Goal: Feedback & Contribution: Submit feedback/report problem

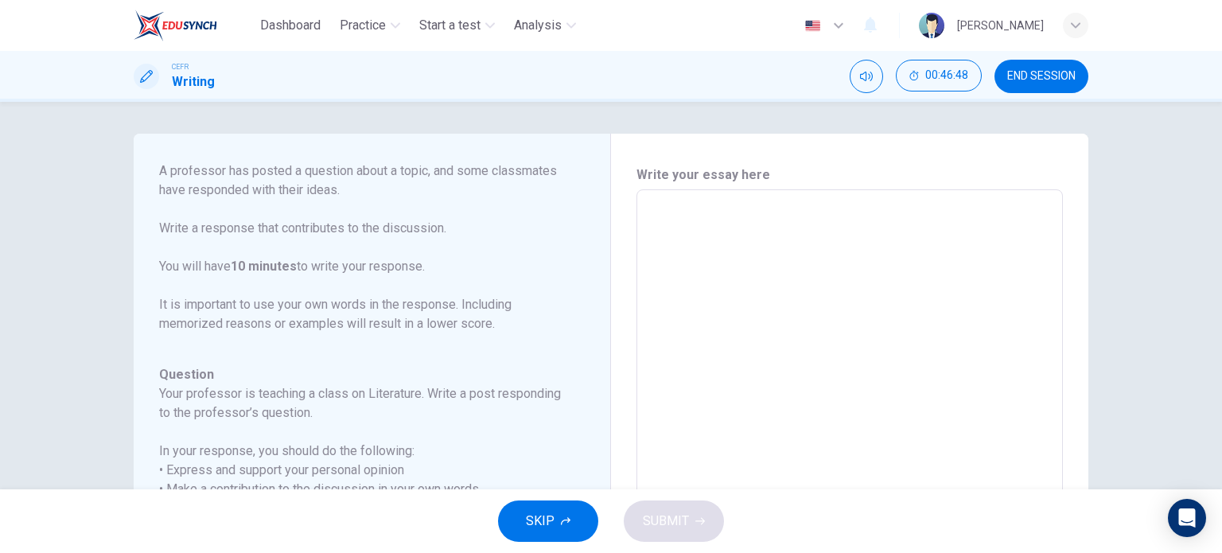
click at [714, 262] on textarea at bounding box center [850, 455] width 404 height 505
type textarea "m.n.."
click at [683, 512] on span "SUBMIT" at bounding box center [666, 521] width 46 height 22
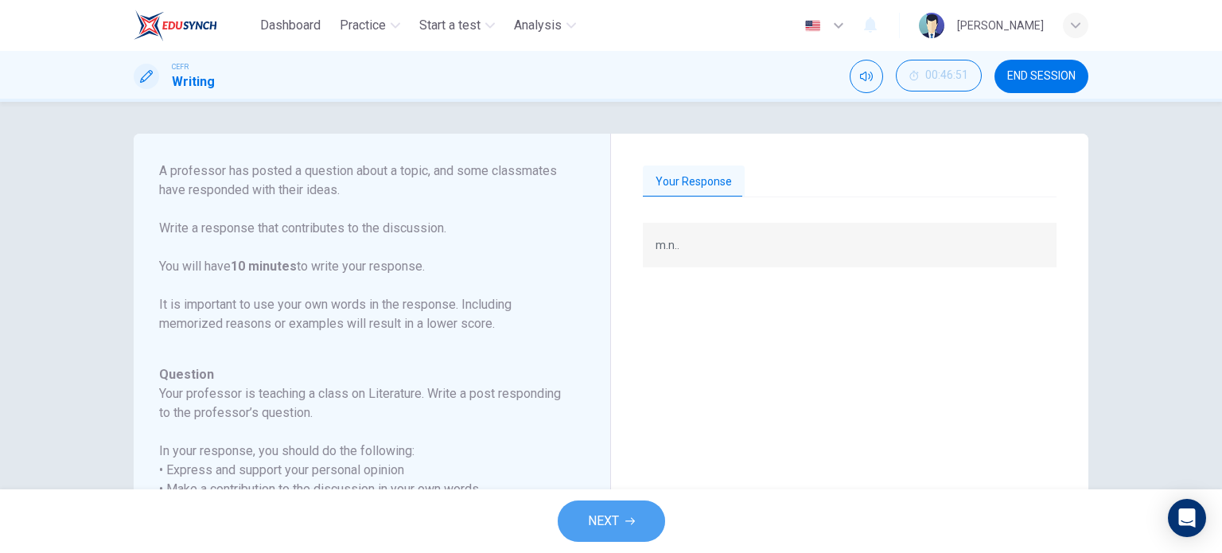
click at [634, 519] on icon "button" at bounding box center [631, 521] width 10 height 10
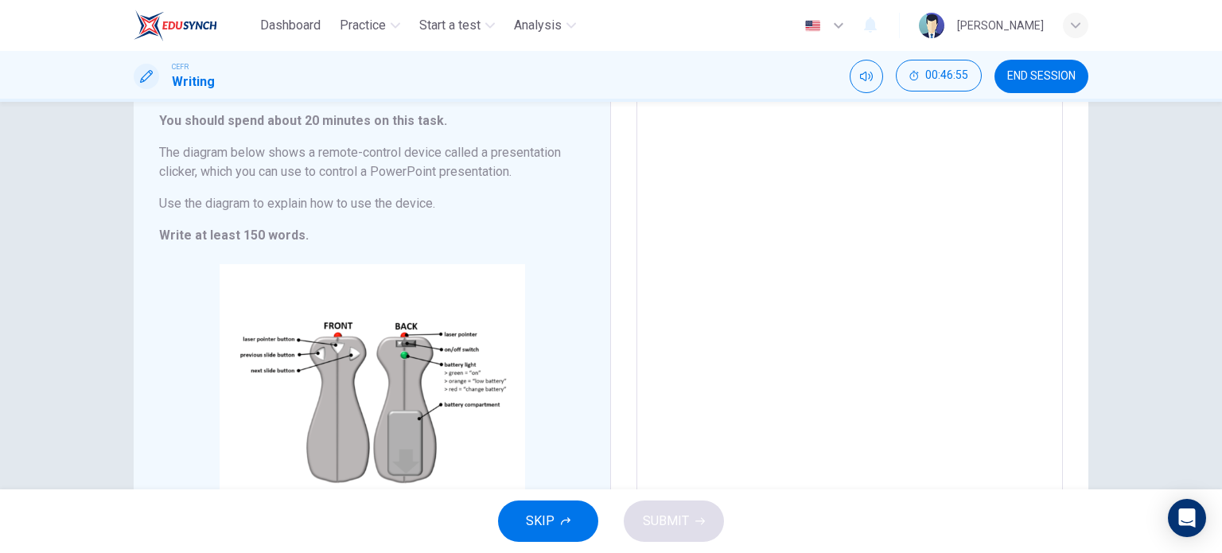
scroll to position [99, 0]
click at [1051, 80] on span "END SESSION" at bounding box center [1042, 76] width 68 height 13
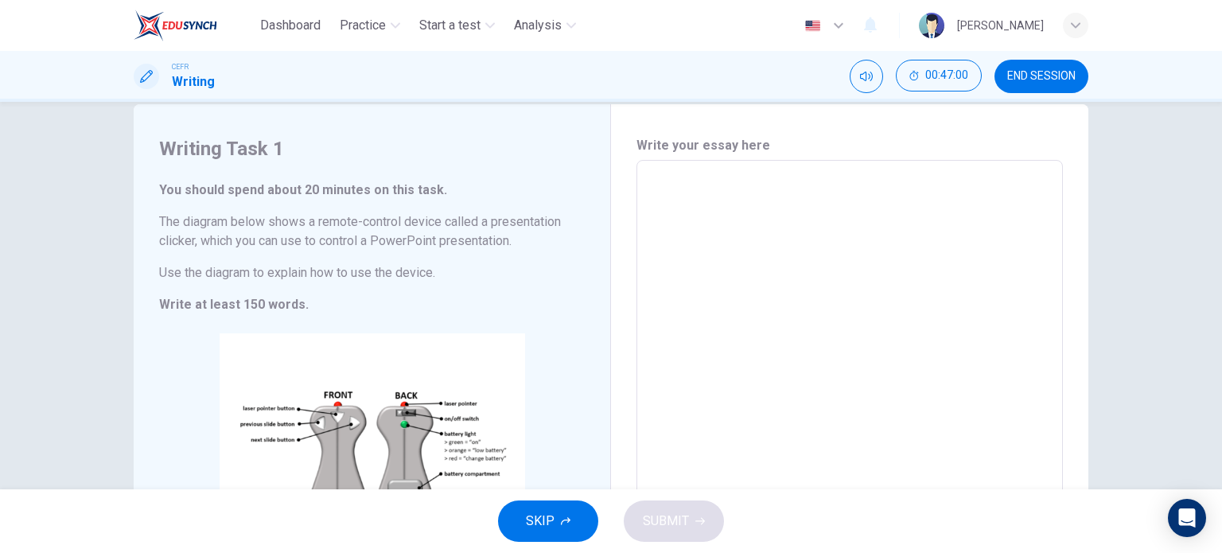
scroll to position [29, 0]
click at [691, 186] on textarea at bounding box center [850, 386] width 404 height 425
type textarea ","
type textarea "x"
type textarea ",h"
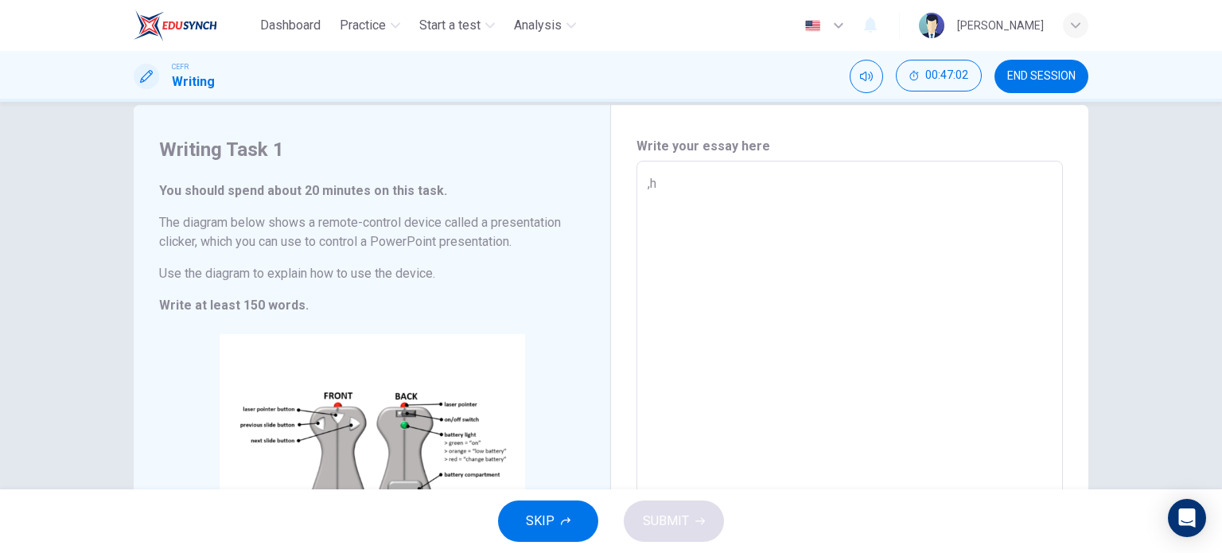
type textarea "x"
type textarea ",hm,h,"
type textarea "x"
type textarea ",hm,h,"
click at [653, 532] on span "SUBMIT" at bounding box center [666, 521] width 46 height 22
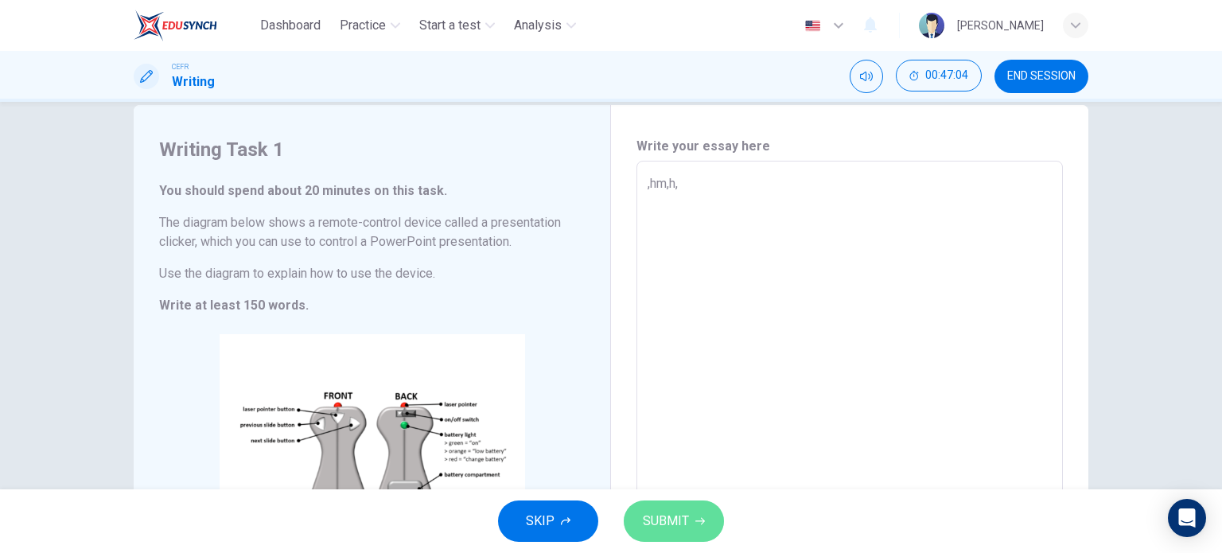
type textarea "x"
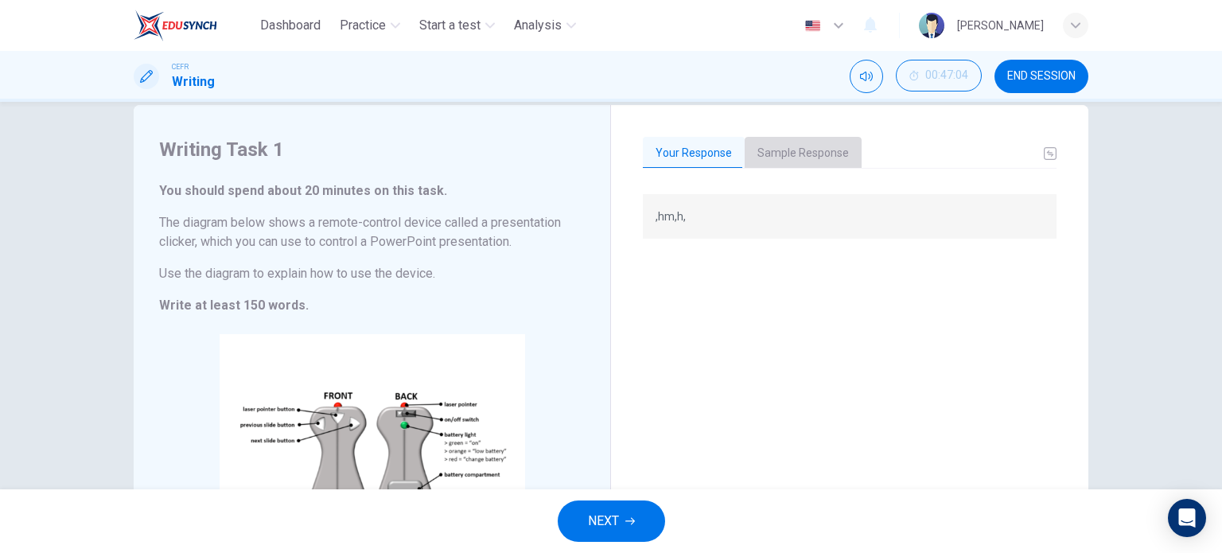
click at [814, 152] on button "Sample Response" at bounding box center [803, 153] width 117 height 33
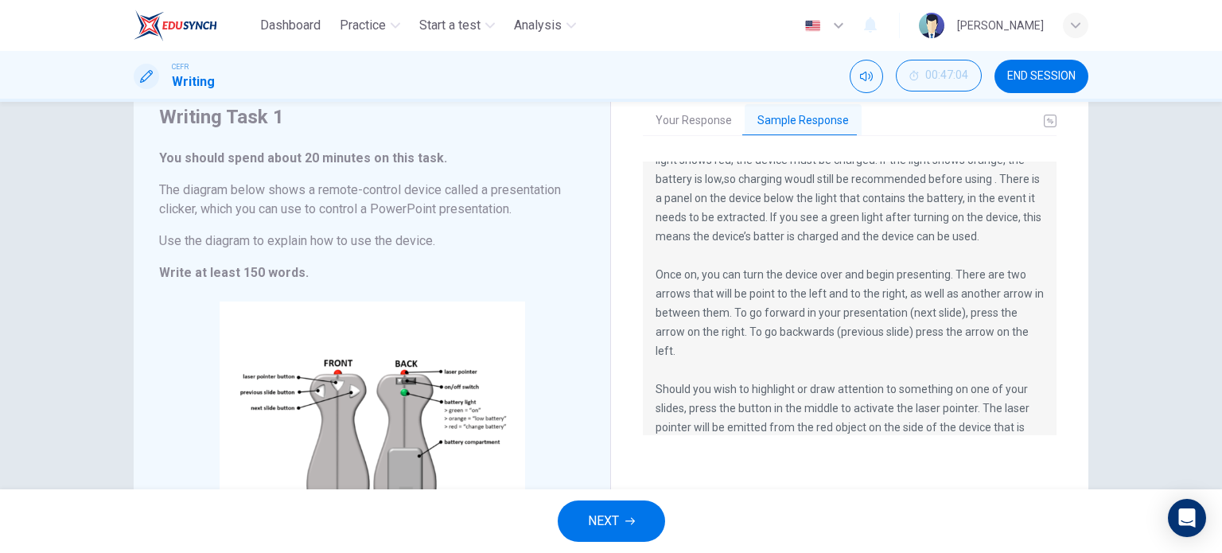
scroll to position [180, 0]
